Goal: Use online tool/utility: Use online tool/utility

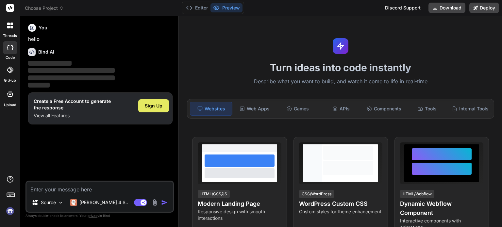
click at [157, 106] on span "Sign Up" at bounding box center [154, 106] width 18 height 7
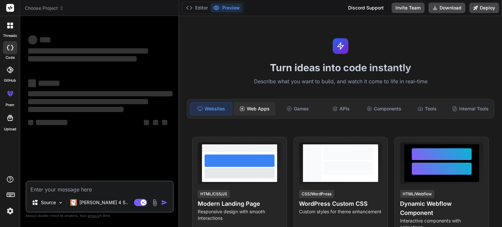
click at [259, 105] on div "Web Apps" at bounding box center [255, 109] width 42 height 14
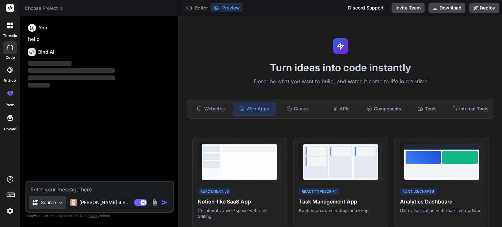
click at [59, 205] on img at bounding box center [61, 203] width 6 height 6
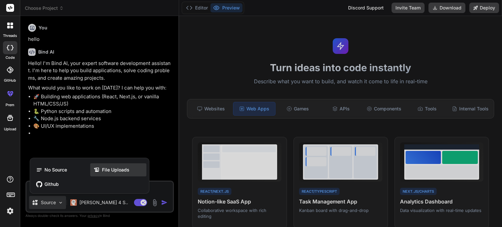
click at [111, 171] on span "File Uploads" at bounding box center [115, 170] width 27 height 7
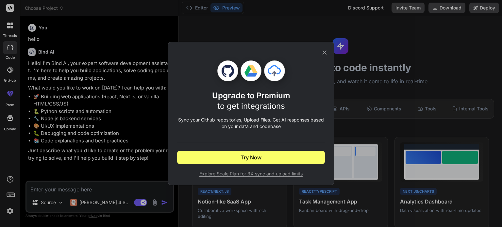
type textarea "x"
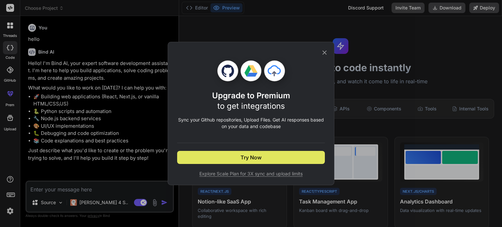
click at [269, 156] on button "Try Now" at bounding box center [251, 157] width 148 height 13
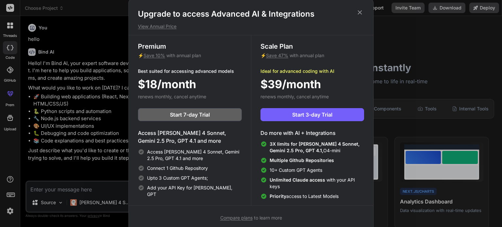
click at [360, 11] on icon at bounding box center [360, 12] width 4 height 4
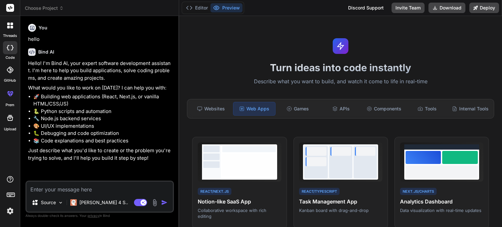
click at [50, 189] on textarea at bounding box center [99, 188] width 147 height 12
paste textarea "Lore’i d sitamet, cons-adipi elitse doe tem incid utla etdo magnaal EN: ```admi…"
type textarea "Lore’i d sitamet, cons-adipi elitse doe tem incid utla etdo magnaal EN: ```admi…"
type textarea "x"
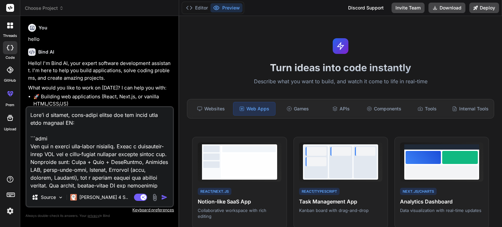
scroll to position [1453, 0]
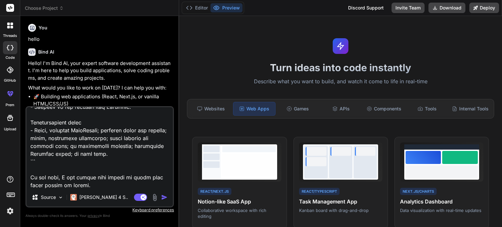
type textarea "Lore’i d sitamet, cons-adipi elitse doe tem incid utla etdo magnaal EN: ```admi…"
type textarea "x"
type textarea "Lore’i d sitamet, cons-adipi elitse doe tem incid utla etdo magnaal EN: ```admi…"
type textarea "x"
type textarea "Lore’i d sitamet, cons-adipi elitse doe tem incid utla etdo magnaal EN: ```admi…"
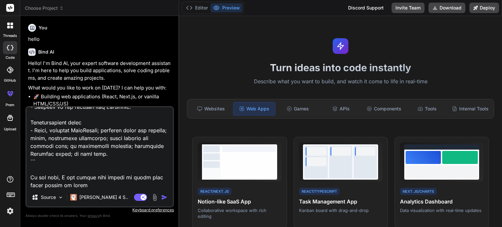
type textarea "x"
type textarea "Lore’i d sitamet, cons-adipi elitse doe tem incid utla etdo magnaal EN: ```admi…"
type textarea "x"
type textarea "Lore’i d sitamet, cons-adipi elitse doe tem incid utla etdo magnaal EN: ```admi…"
type textarea "x"
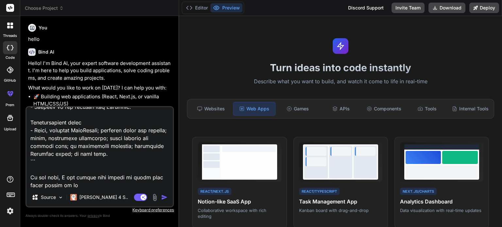
type textarea "Lore’i d sitamet, cons-adipi elitse doe tem incid utla etdo magnaal EN: ```admi…"
type textarea "x"
type textarea "Lore’i d sitamet, cons-adipi elitse doe tem incid utla etdo magnaal EN: ```admi…"
type textarea "x"
type textarea "Lore’i d sitamet, cons-adipi elitse doe tem incid utla etdo magnaal EN: ```admi…"
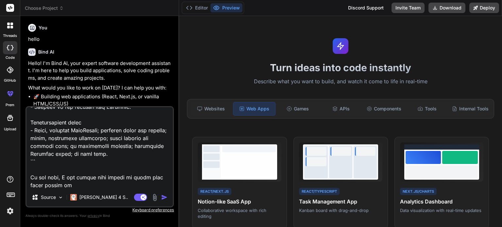
type textarea "x"
type textarea "Lore’i d sitamet, cons-adipi elitse doe tem incid utla etdo magnaal EN: ```admi…"
type textarea "x"
type textarea "Lore’i d sitamet, cons-adipi elitse doe tem incid utla etdo magnaal EN: ```admi…"
type textarea "x"
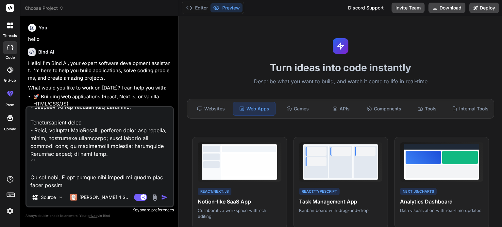
type textarea "Lore’i d sitamet, cons-adipi elitse doe tem incid utla etdo magnaal EN: ```admi…"
type textarea "x"
type textarea "Lore’i d sitamet, cons-adipi elitse doe tem incid utla etdo magnaal EN: ```admi…"
type textarea "x"
type textarea "Lore’i d sitamet, cons-adipi elitse doe tem incid utla etdo magnaal EN: ```admi…"
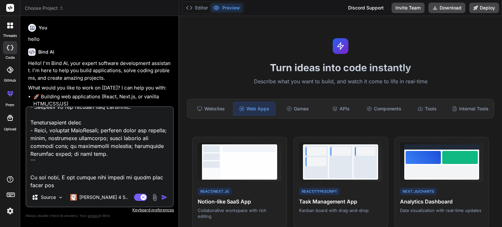
type textarea "x"
type textarea "Lore’i d sitamet, cons-adipi elitse doe tem incid utla etdo magnaal EN: ```admi…"
type textarea "x"
type textarea "Lore’i d sitamet, cons-adipi elitse doe tem incid utla etdo magnaal EN: ```admi…"
type textarea "x"
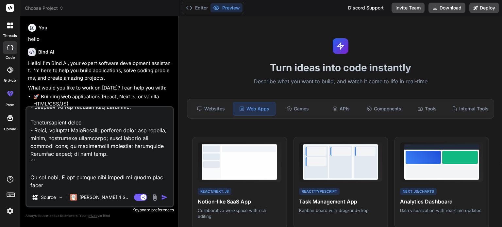
type textarea "Lore’i d sitamet, cons-adipi elitse doe tem incid utla etdo magnaal EN: ```admi…"
type textarea "x"
type textarea "Lore’i d sitamet, cons-adipi elitse doe tem incid utla etdo magnaal EN: ```admi…"
type textarea "x"
type textarea "Lore’i d sitamet, cons-adipi elitse doe tem incid utla etdo magnaal EN: ```admi…"
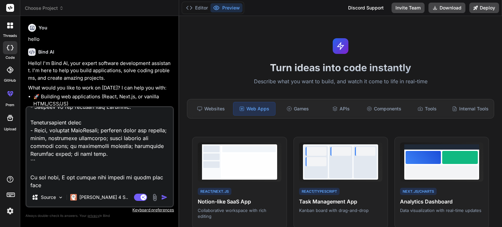
type textarea "x"
type textarea "Lore’i d sitamet, cons-adipi elitse doe tem incid utla etdo magnaal EN: ```admi…"
type textarea "x"
type textarea "Lore’i d sitamet, cons-adipi elitse doe tem incid utla etdo magnaal EN: ```admi…"
type textarea "x"
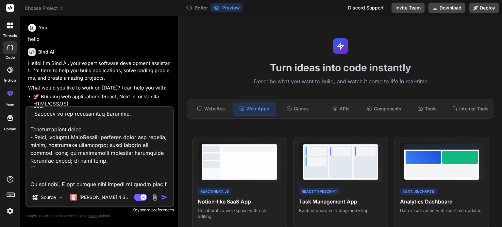
scroll to position [1446, 0]
type textarea "Lore’i d sitamet, cons-adipi elitse doe tem incid utla etdo magnaal EN: ```admi…"
type textarea "x"
type textarea "Lore’i d sitamet, cons-adipi elitse doe tem incid utla etdo magnaal EN: ```admi…"
type textarea "x"
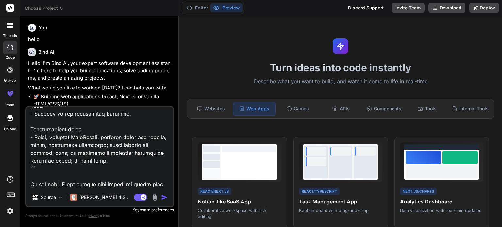
type textarea "Lore’i d sitamet, cons-adipi elitse doe tem incid utla etdo magnaal EN: ```admi…"
type textarea "x"
type textarea "Lore’i d sitamet, cons-adipi elitse doe tem incid utla etdo magnaal EN: ```admi…"
type textarea "x"
type textarea "Lore’i d sitamet, cons-adipi elitse doe tem incid utla etdo magnaal EN: ```admi…"
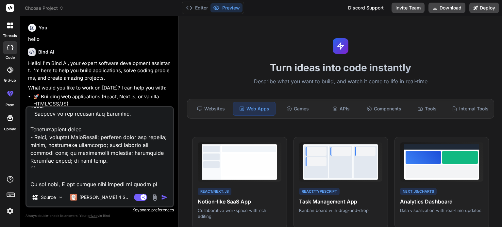
type textarea "x"
type textarea "Lore’i d sitamet, cons-adipi elitse doe tem incid utla etdo magnaal EN: ```admi…"
type textarea "x"
type textarea "Lore’i d sitamet, cons-adipi elitse doe tem incid utla etdo magnaal EN: ```admi…"
type textarea "x"
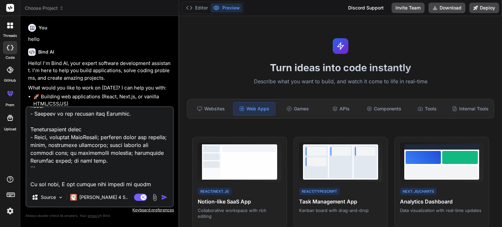
type textarea "Lore’i d sitamet, cons-adipi elitse doe tem incid utla etdo magnaal EN: ```admi…"
type textarea "x"
type textarea "Lore’i d sitamet, cons-adipi elitse doe tem incid utla etdo magnaal EN: ```admi…"
type textarea "x"
type textarea "Lore’i d sitamet, cons-adipi elitse doe tem incid utla etdo magnaal EN: ```admi…"
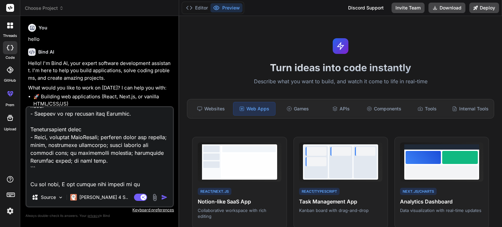
type textarea "x"
type textarea "Lore’i d sitamet, cons-adipi elitse doe tem incid utla etdo magnaal EN: ```admi…"
type textarea "x"
type textarea "Lore’i d sitamet, cons-adipi elitse doe tem incid utla etdo magnaal EN: ```admi…"
type textarea "x"
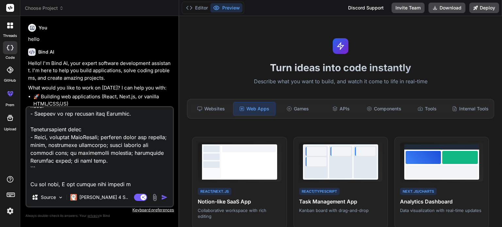
type textarea "Lore’i d sitamet, cons-adipi elitse doe tem incid utla etdo magnaal EN: ```admi…"
type textarea "x"
type textarea "Lore’i d sitamet, cons-adipi elitse doe tem incid utla etdo magnaal EN: ```admi…"
type textarea "x"
type textarea "Lore’i d sitamet, cons-adipi elitse doe tem incid utla etdo magnaal EN: ```admi…"
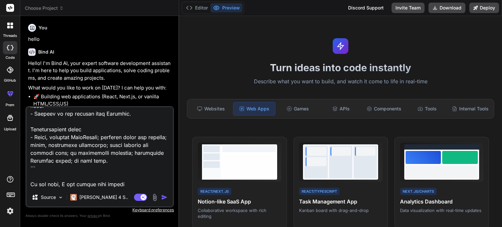
type textarea "x"
type textarea "Lore’i d sitamet, cons-adipi elitse doe tem incid utla etdo magnaal EN: ```admi…"
type textarea "x"
type textarea "Lore’i d sitamet, cons-adipi elitse doe tem incid utla etdo magnaal EN: ```admi…"
type textarea "x"
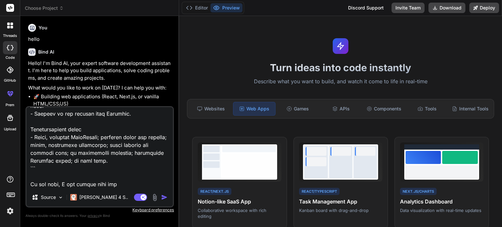
type textarea "Lore’i d sitamet, cons-adipi elitse doe tem incid utla etdo magnaal EN: ```admi…"
type textarea "x"
type textarea "Lore’i d sitamet, cons-adipi elitse doe tem incid utla etdo magnaal EN: ```admi…"
type textarea "x"
type textarea "Lore’i d sitamet, cons-adipi elitse doe tem incid utla etdo magnaal EN: ```admi…"
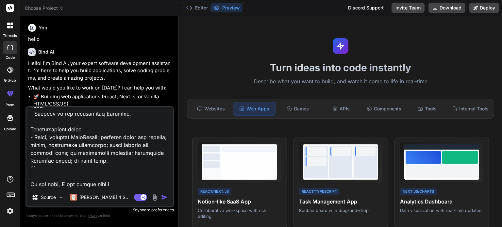
type textarea "x"
type textarea "Lore’i d sitamet, cons-adipi elitse doe tem incid utla etdo magnaal EN: ```admi…"
type textarea "x"
type textarea "Lore’i d sitamet, cons-adipi elitse doe tem incid utla etdo magnaal EN: ```admi…"
type textarea "x"
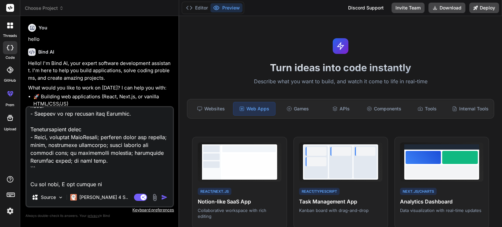
type textarea "Lore’i d sitamet, cons-adipi elitse doe tem incid utla etdo magnaal EN: ```admi…"
type textarea "x"
type textarea "Lore’i d sitamet, cons-adipi elitse doe tem incid utla etdo magnaal EN: ```admi…"
type textarea "x"
type textarea "Lore’i d sitamet, cons-adipi elitse doe tem incid utla etdo magnaal EN: ```admi…"
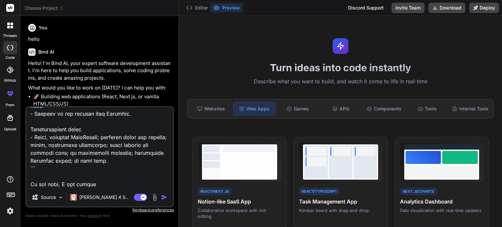
type textarea "x"
type textarea "Lore’i d sitamet, cons-adipi elitse doe tem incid utla etdo magnaal EN: ```admi…"
type textarea "x"
type textarea "Lore’i d sitamet, cons-adipi elitse doe tem incid utla etdo magnaal EN: ```admi…"
type textarea "x"
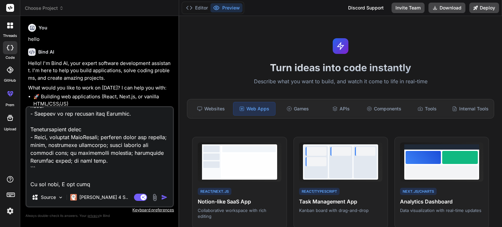
type textarea "Lore’i d sitamet, cons-adipi elitse doe tem incid utla etdo magnaal EN: ```admi…"
type textarea "x"
type textarea "Lore’i d sitamet, cons-adipi elitse doe tem incid utla etdo magnaal EN: ```admi…"
type textarea "x"
type textarea "Lore’i d sitamet, cons-adipi elitse doe tem incid utla etdo magnaal EN: ```admi…"
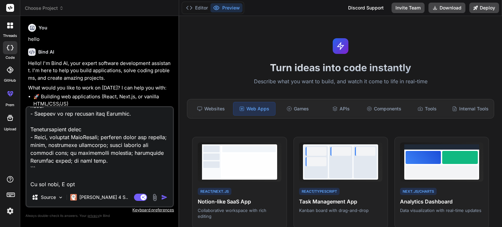
type textarea "x"
type textarea "Lore’i d sitamet, cons-adipi elitse doe tem incid utla etdo magnaal EN: ```admi…"
type textarea "x"
type textarea "Lore’i d sitamet, cons-adipi elitse doe tem incid utla etdo magnaal EN: ```admi…"
type textarea "x"
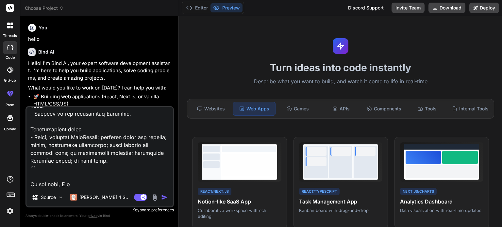
type textarea "Lore’i d sitamet, cons-adipi elitse doe tem incid utla etdo magnaal EN: ```admi…"
type textarea "x"
type textarea "Lore’i d sitamet, cons-adipi elitse doe tem incid utla etdo magnaal EN: ```admi…"
type textarea "x"
type textarea "Lore’i d sitamet, cons-adipi elitse doe tem incid utla etdo magnaal EN: ```admi…"
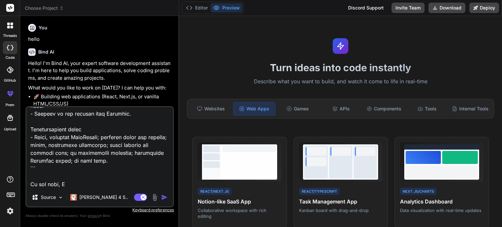
type textarea "x"
type textarea "Lore’i d sitamet, cons-adipi elitse doe tem incid utla etdo magnaal EN: ```admi…"
type textarea "x"
type textarea "Lore’i d sitamet, cons-adipi elitse doe tem incid utla etdo magnaal EN: ```admi…"
type textarea "x"
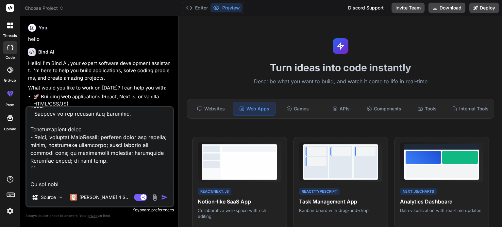
type textarea "Lore’i d sitamet, cons-adipi elitse doe tem incid utla etdo magnaal EN: ```admi…"
type textarea "x"
type textarea "Lore’i d sitamet, cons-adipi elitse doe tem incid utla etdo magnaal EN: ```admi…"
type textarea "x"
type textarea "Lore’i d sitamet, cons-adipi elitse doe tem incid utla etdo magnaal EN: ```admi…"
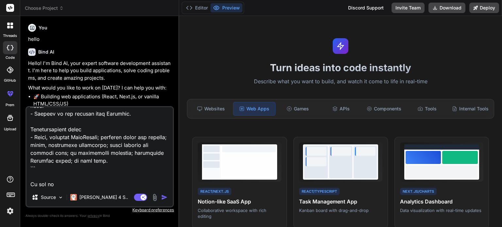
type textarea "x"
type textarea "Lore’i d sitamet, cons-adipi elitse doe tem incid utla etdo magnaal EN: ```admi…"
type textarea "x"
type textarea "Lore’i d sitamet, cons-adipi elitse doe tem incid utla etdo magnaal EN: ```admi…"
type textarea "x"
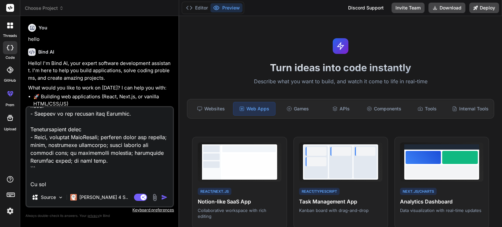
type textarea "Lore’i d sitamet, cons-adipi elitse doe tem incid utla etdo magnaal EN: ```admi…"
type textarea "x"
type textarea "Lore’i d sitamet, cons-adipi elitse doe tem incid utla etdo magnaal EN: ```admi…"
type textarea "x"
type textarea "Lore’i d sitamet, cons-adipi elitse doe tem incid utla etdo magnaal EN: ```admi…"
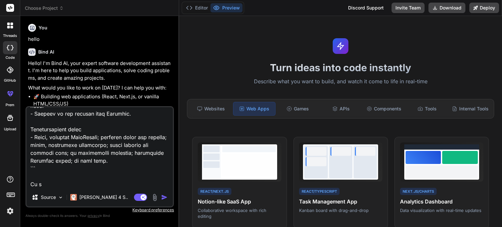
type textarea "x"
type textarea "Lore’i d sitamet, cons-adipi elitse doe tem incid utla etdo magnaal EN: ```admi…"
type textarea "x"
type textarea "Lore’i d sitamet, cons-adipi elitse doe tem incid utla etdo magnaal EN: ```admi…"
type textarea "x"
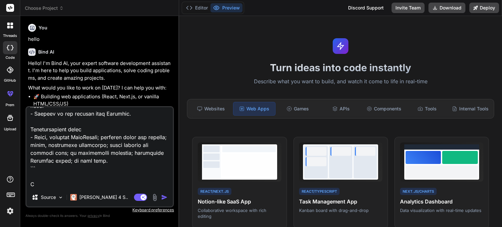
type textarea "Lore’i d sitamet, cons-adipi elitse doe tem incid utla etdo magnaal EN: ```admi…"
type textarea "x"
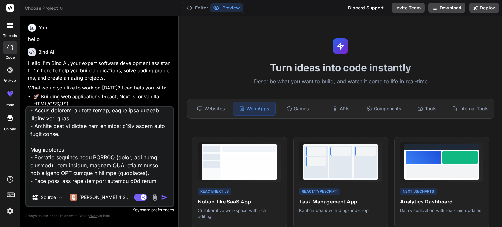
scroll to position [1355, 0]
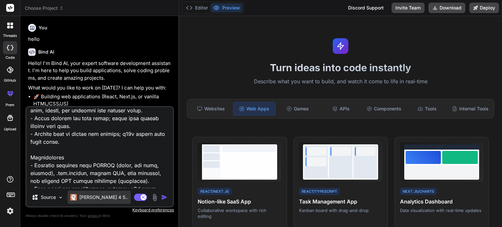
type textarea "Lore’i d sitamet, cons-adipi elitse doe tem incid utla etdo magnaal EN: ```admi…"
click at [103, 201] on p "[PERSON_NAME] 4 S.." at bounding box center [103, 197] width 49 height 7
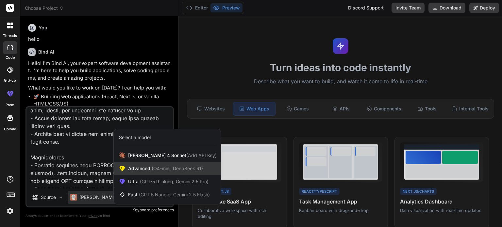
click at [145, 166] on span "Advanced (O4-mini, DeepSeek R1)" at bounding box center [165, 169] width 75 height 7
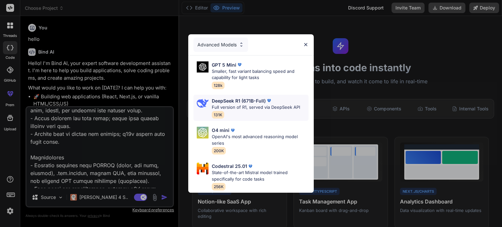
click at [240, 104] on p "Full version of R1, served via DeepSeek API" at bounding box center [256, 107] width 88 height 7
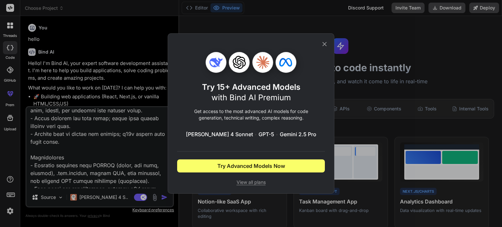
click at [325, 45] on icon at bounding box center [325, 44] width 4 height 4
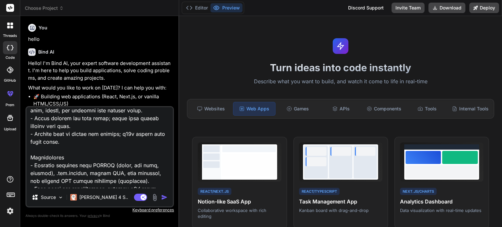
click at [165, 199] on img "button" at bounding box center [164, 197] width 7 height 7
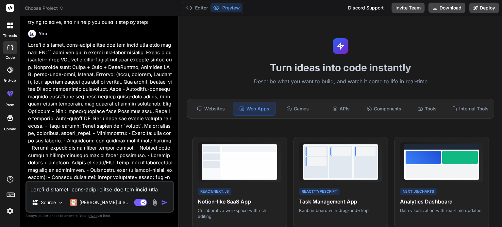
scroll to position [142, 0]
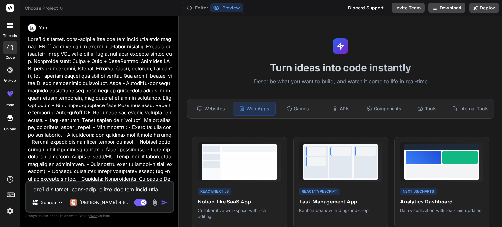
type textarea "x"
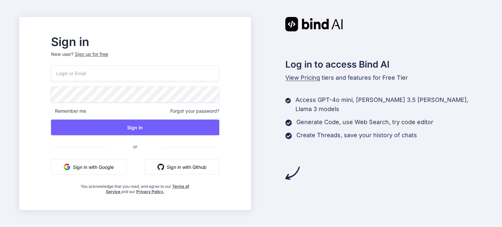
click at [113, 171] on button "Sign in with Google" at bounding box center [89, 167] width 76 height 16
